Goal: Task Accomplishment & Management: Use online tool/utility

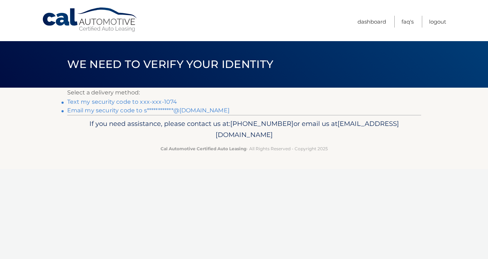
click at [154, 101] on link "Text my security code to xxx-xxx-1074" at bounding box center [122, 101] width 110 height 7
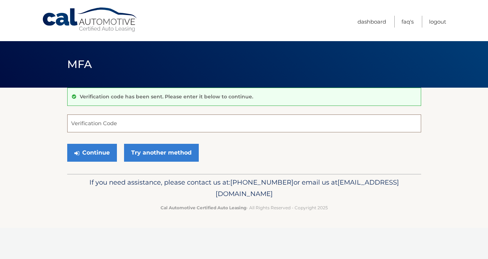
click at [149, 123] on input "Verification Code" at bounding box center [244, 123] width 354 height 18
click at [134, 122] on input "Verification Code" at bounding box center [244, 123] width 354 height 18
type input "507601"
click at [67, 144] on button "Continue" at bounding box center [92, 153] width 50 height 18
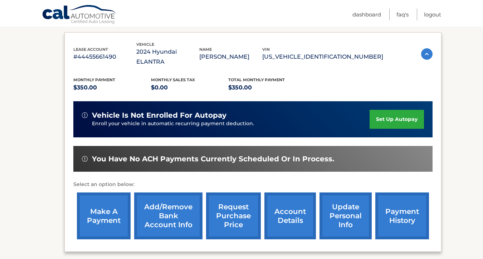
scroll to position [120, 0]
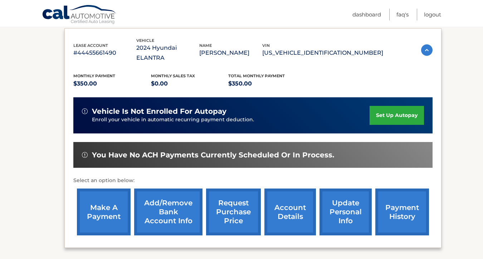
click at [112, 206] on link "make a payment" at bounding box center [104, 211] width 54 height 47
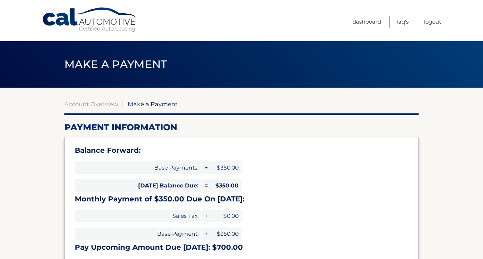
select select "ODM2MDE3NTQtYzUzMy00Nzk2LTkxNTQtNTdkNmFhYWQyMzUz"
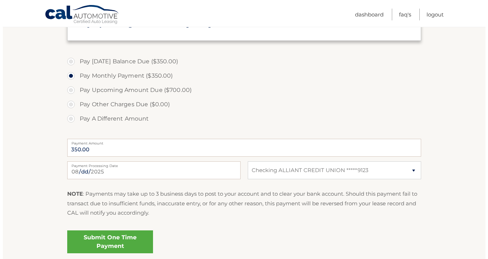
scroll to position [237, 0]
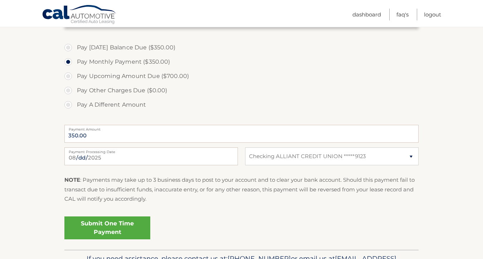
click at [131, 228] on link "Submit One Time Payment" at bounding box center [107, 227] width 86 height 23
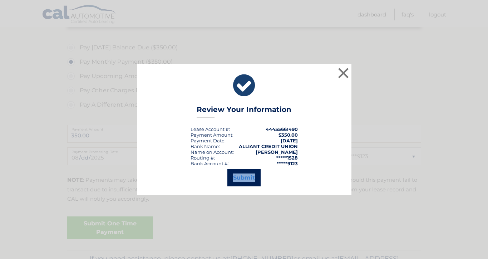
click at [235, 180] on button "Submit" at bounding box center [243, 177] width 33 height 17
